Goal: Communication & Community: Share content

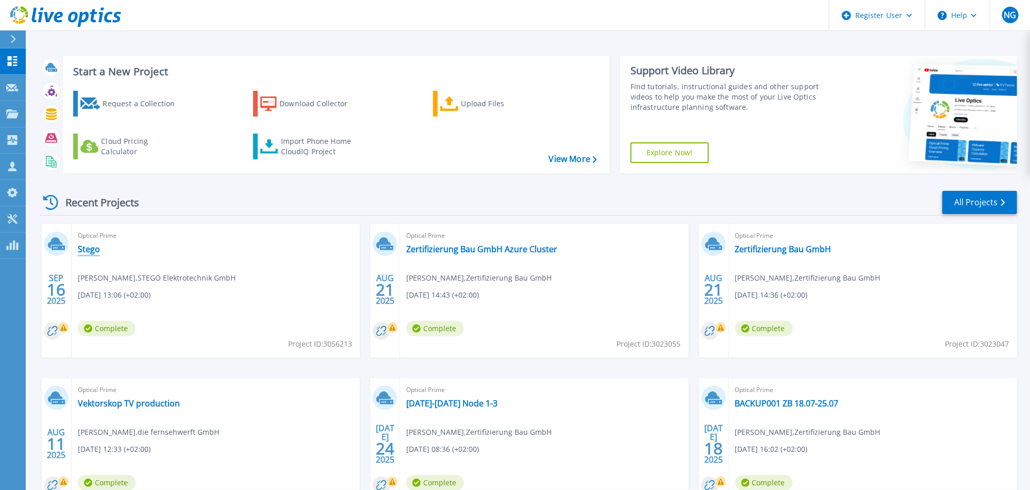
click at [91, 250] on link "Stego" at bounding box center [89, 249] width 22 height 10
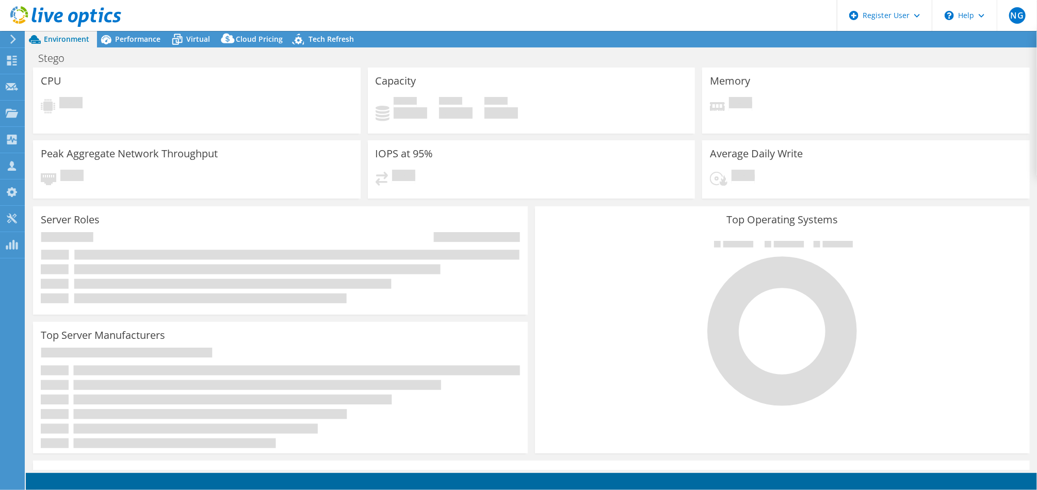
select select "USD"
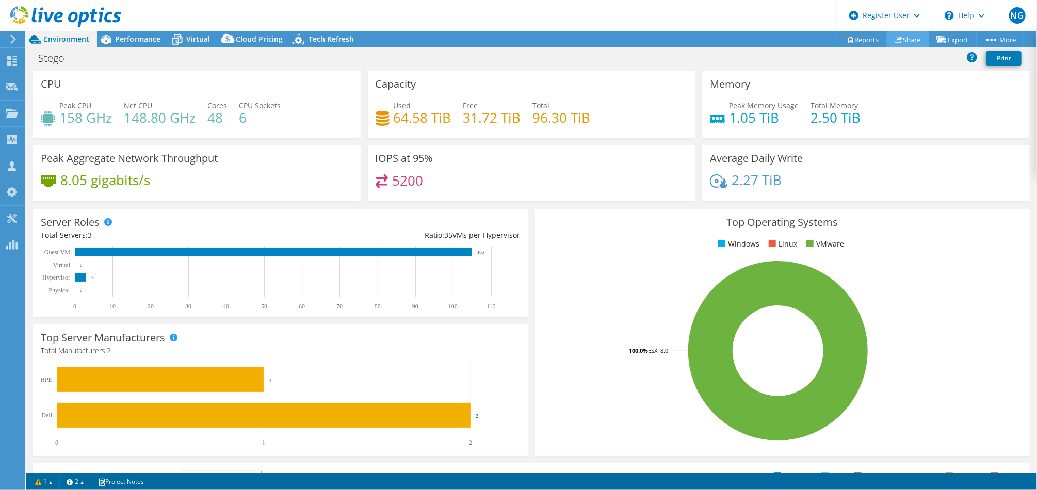
click at [895, 40] on icon at bounding box center [898, 40] width 8 height 8
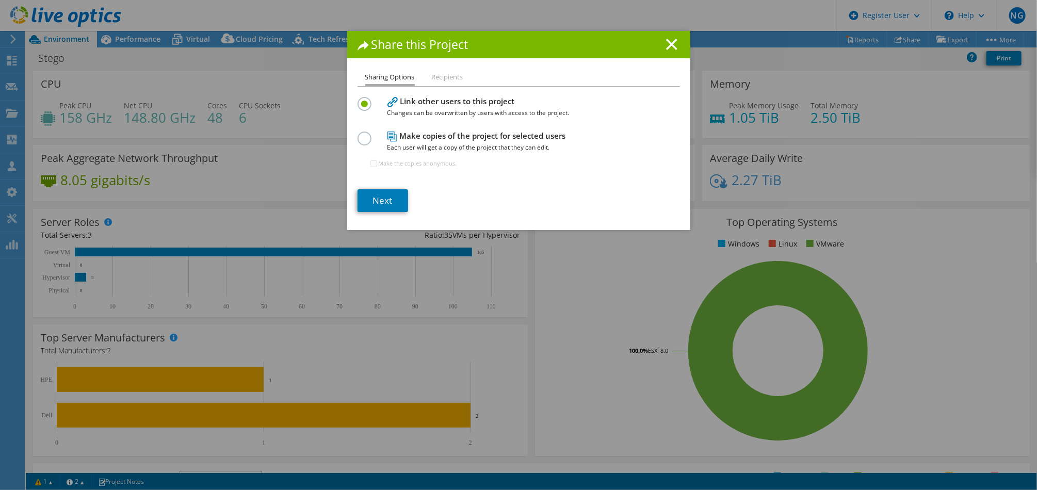
click at [353, 135] on div "Sharing Options Recipients Link other users to this project Changes can be over…" at bounding box center [518, 150] width 343 height 159
click at [357, 134] on label at bounding box center [366, 133] width 18 height 3
click at [0, 0] on input "radio" at bounding box center [0, 0] width 0 height 0
drag, startPoint x: 376, startPoint y: 193, endPoint x: 378, endPoint y: 200, distance: 6.9
click at [376, 194] on section "Link other users to this project Changes can be overwritten by users with acces…" at bounding box center [518, 153] width 322 height 118
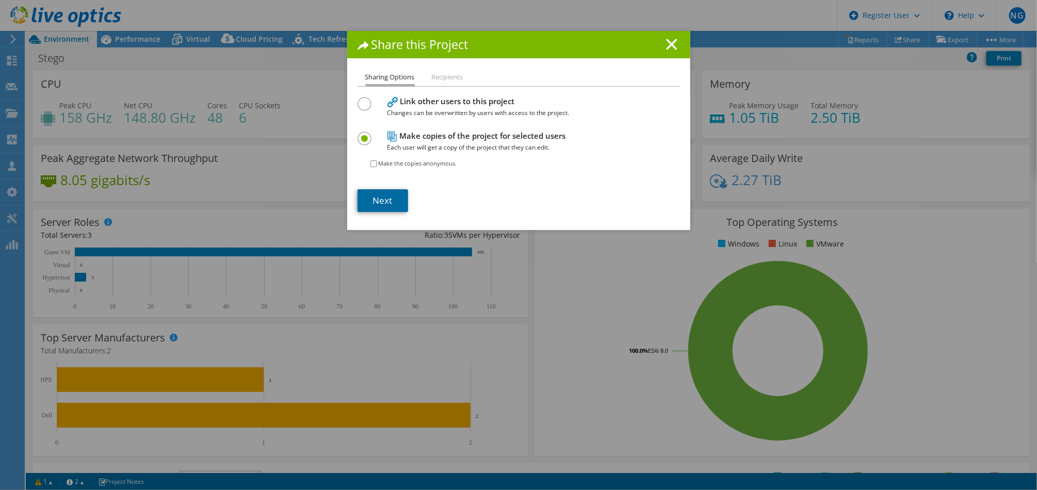
click at [378, 200] on link "Next" at bounding box center [382, 200] width 51 height 23
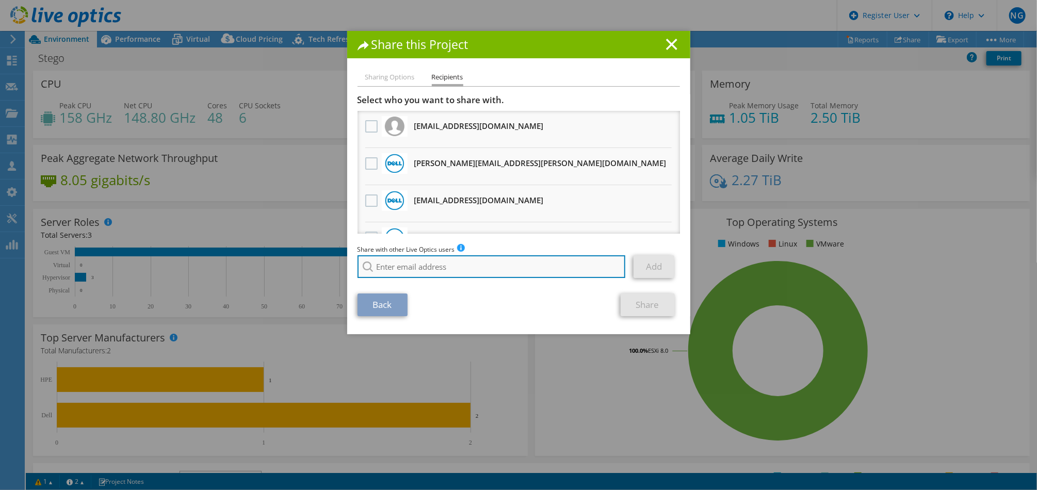
click at [400, 266] on input "search" at bounding box center [491, 266] width 268 height 23
paste input "sisnard@freicon.de"
type input "sisnard@freicon.de"
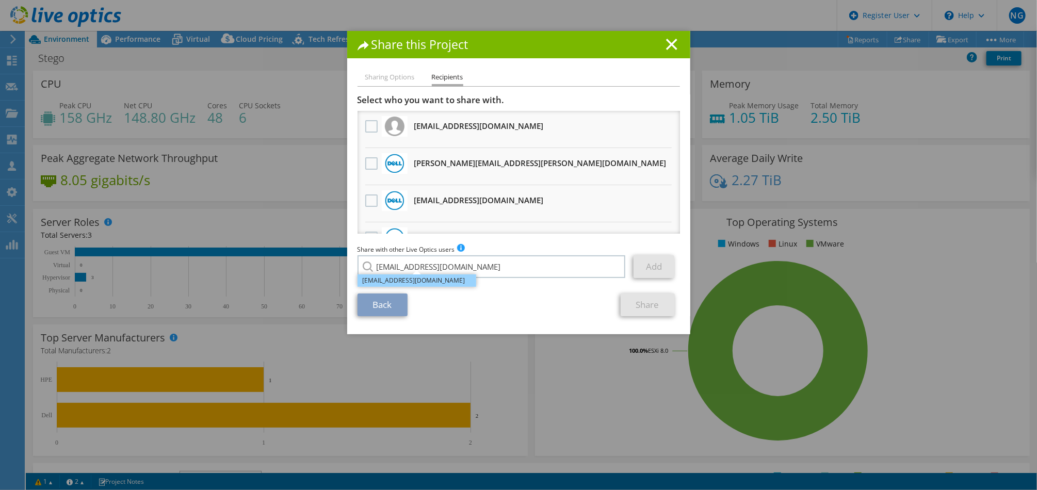
click at [404, 278] on li "sisnard@freicon.de" at bounding box center [416, 280] width 119 height 12
click at [642, 267] on link "Add" at bounding box center [653, 266] width 41 height 23
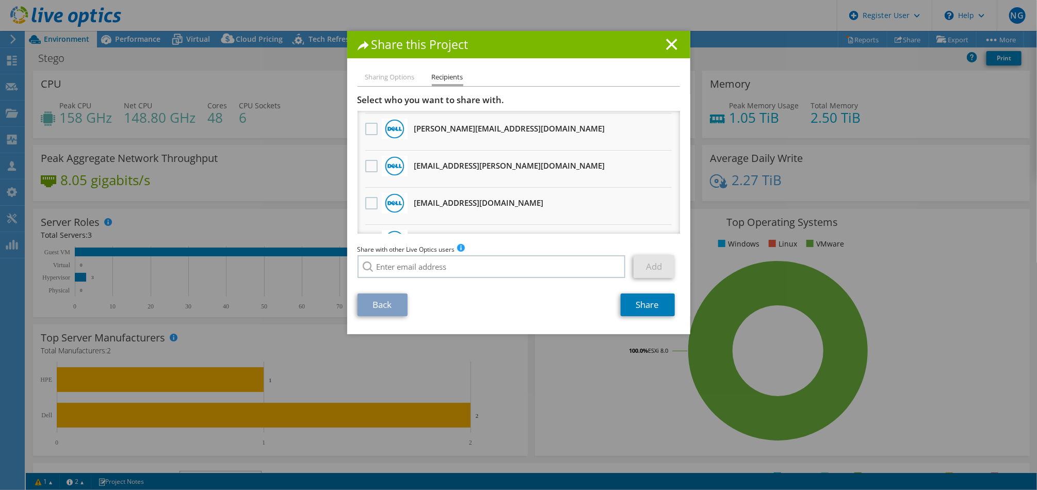
scroll to position [648, 0]
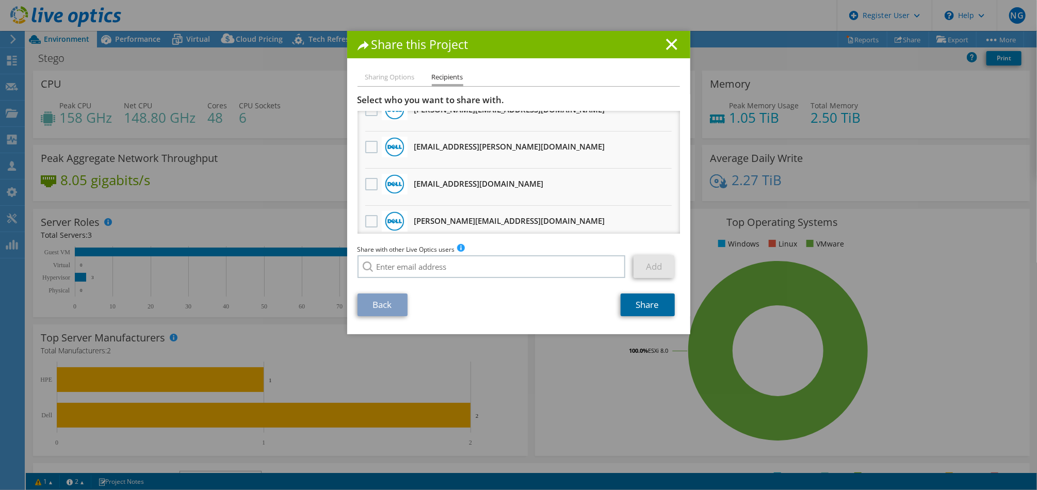
click at [638, 312] on link "Share" at bounding box center [647, 304] width 54 height 23
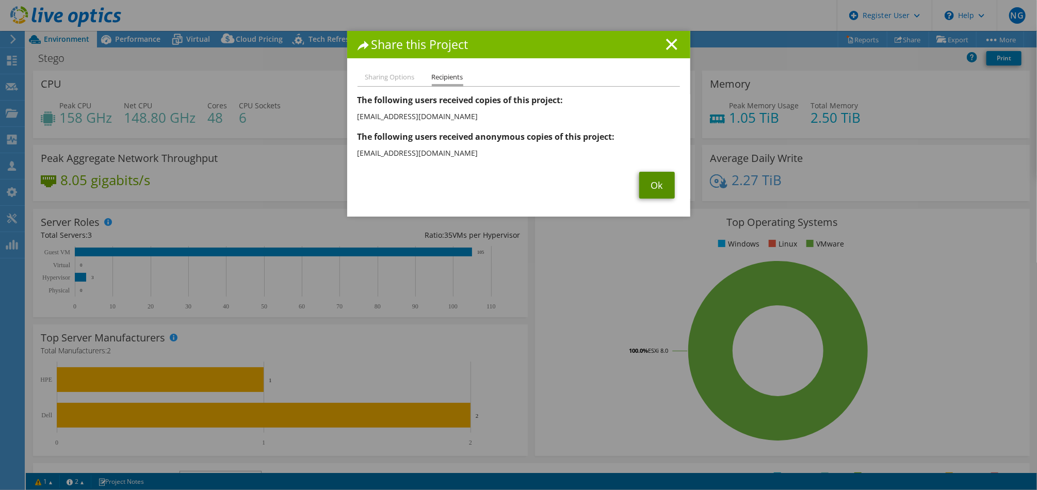
click at [653, 188] on link "Ok" at bounding box center [657, 185] width 36 height 27
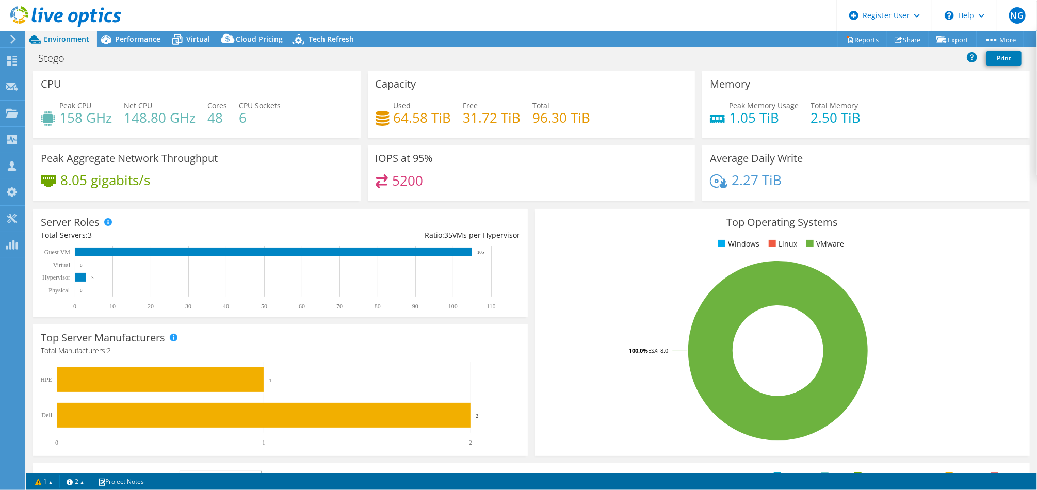
click at [355, 201] on div "Peak Aggregate Network Throughput 8.05 gigabits/s" at bounding box center [196, 176] width 335 height 63
